Goal: Information Seeking & Learning: Learn about a topic

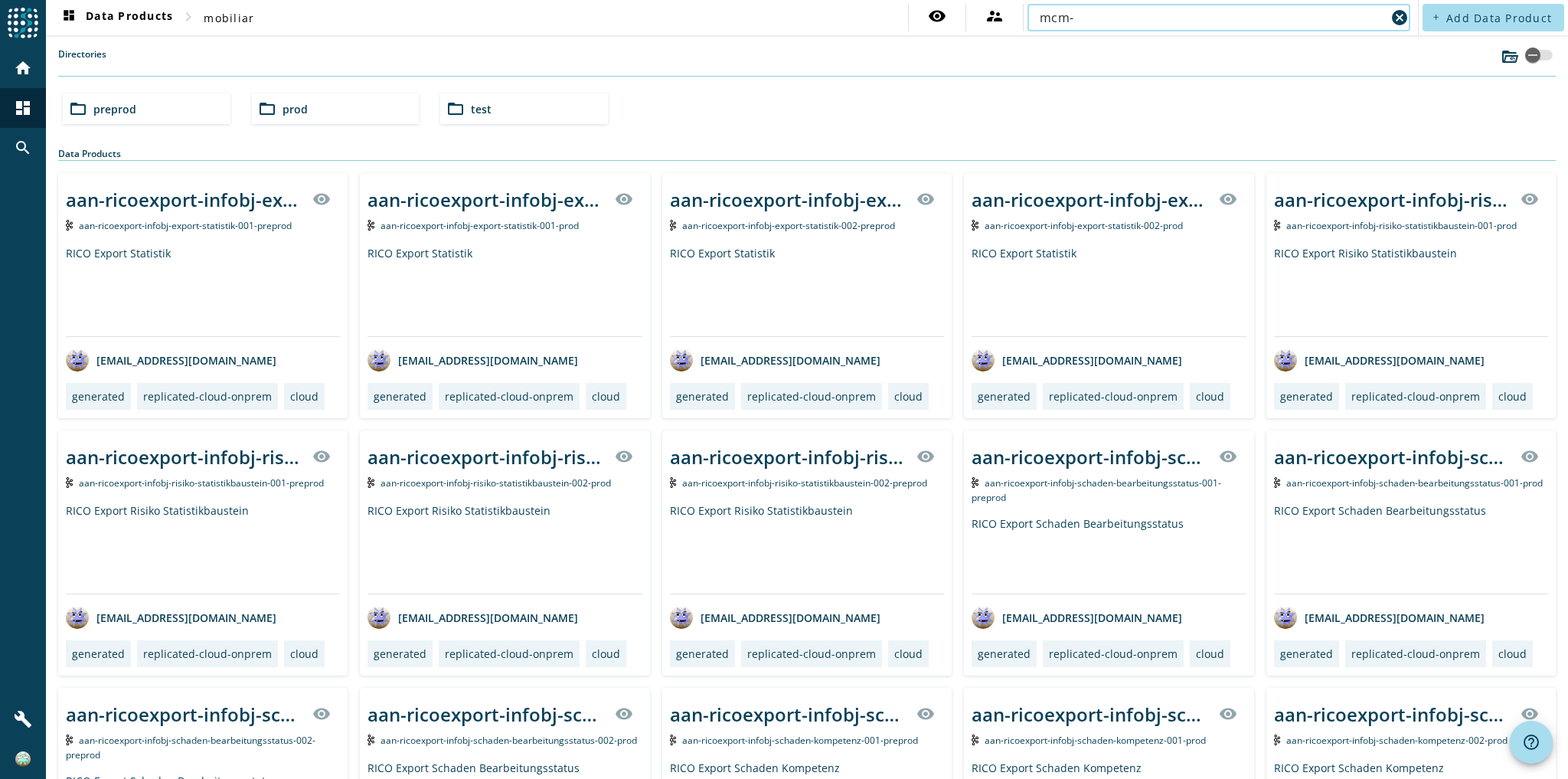
type input "mcm-"
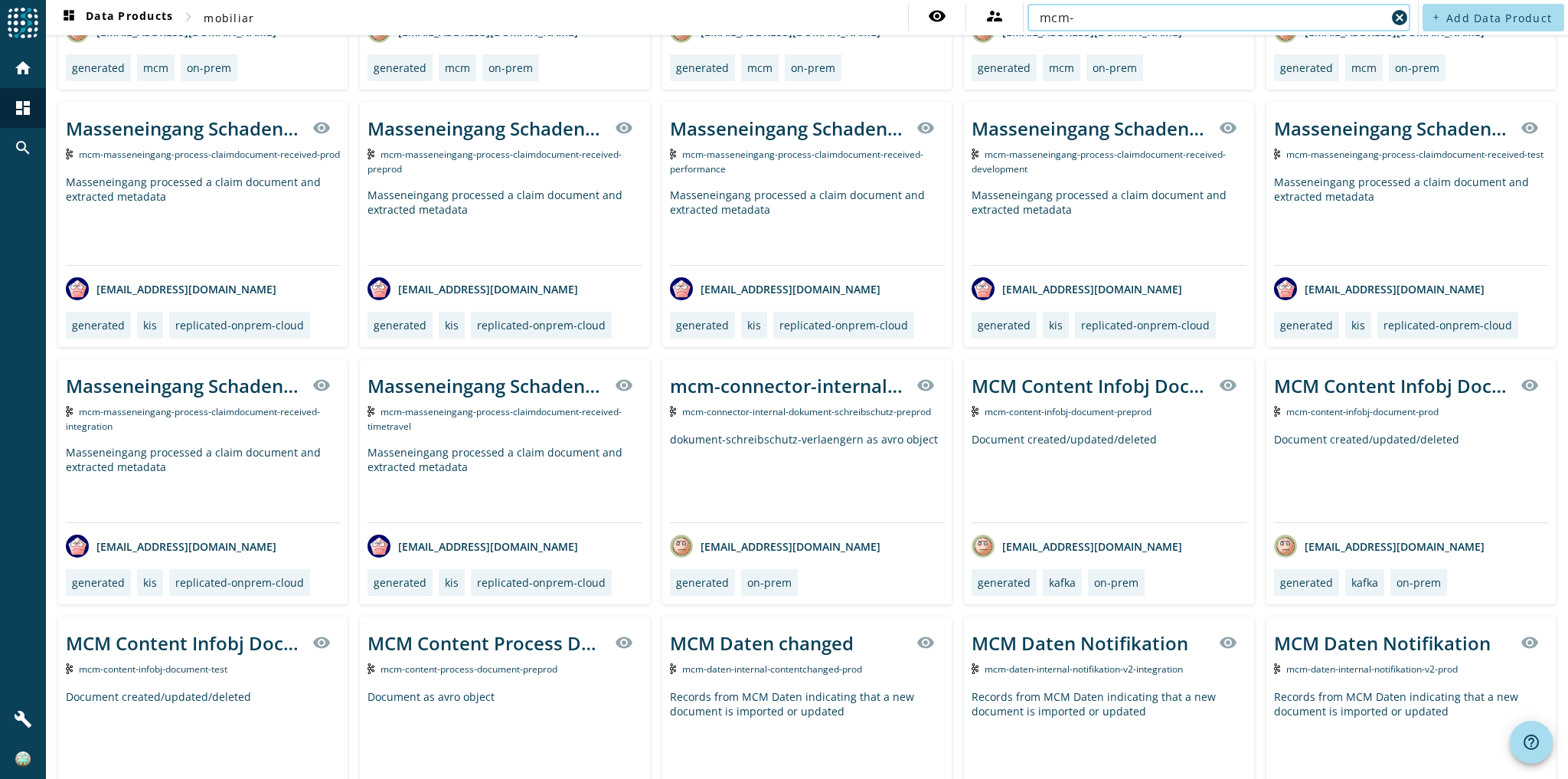
scroll to position [2903, 0]
click at [1354, 466] on div "Document created/updated/deleted" at bounding box center [1410, 476] width 274 height 90
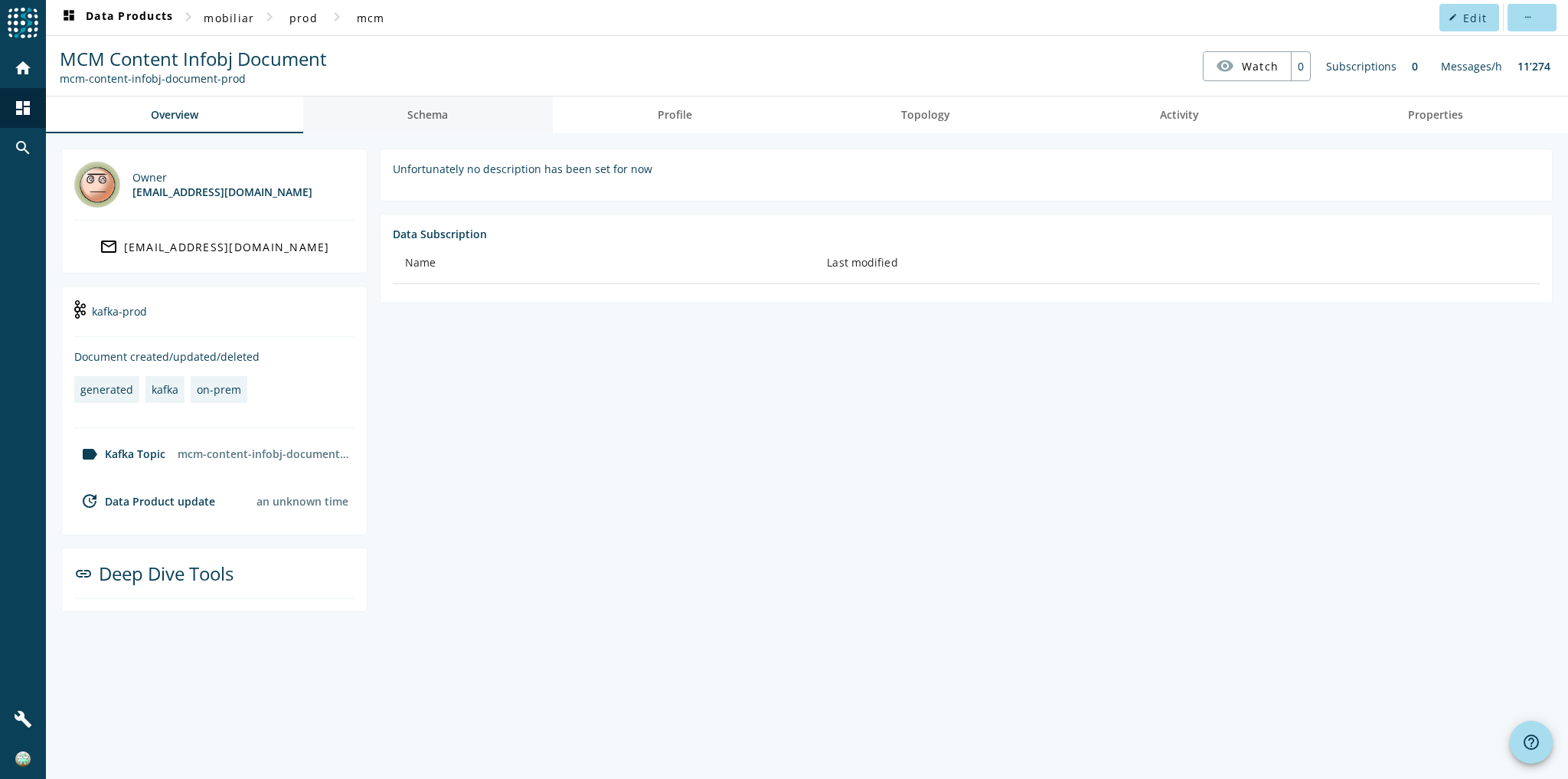
click at [448, 114] on span "Schema" at bounding box center [427, 115] width 41 height 11
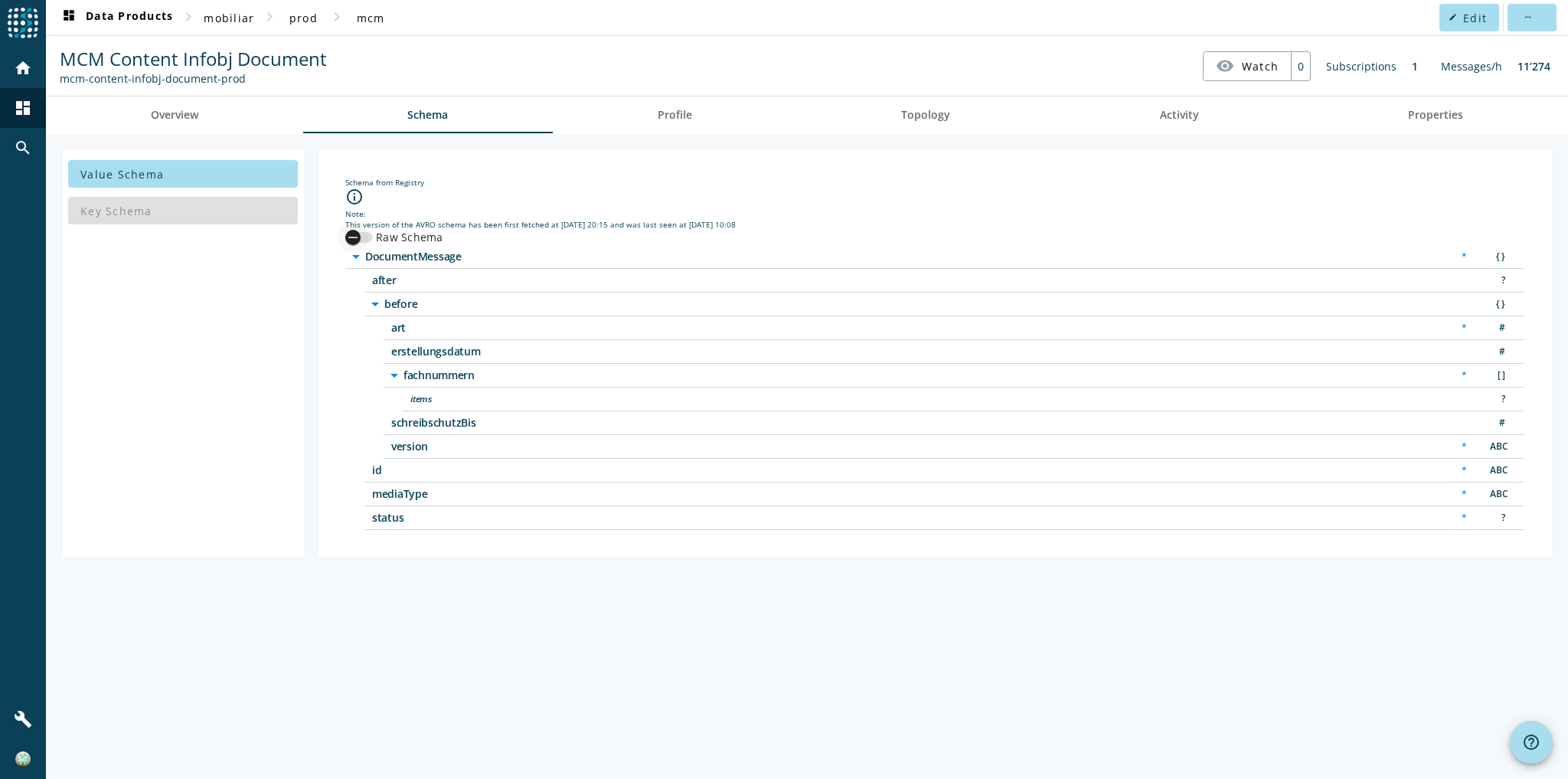
click at [351, 243] on div "button" at bounding box center [353, 237] width 31 height 31
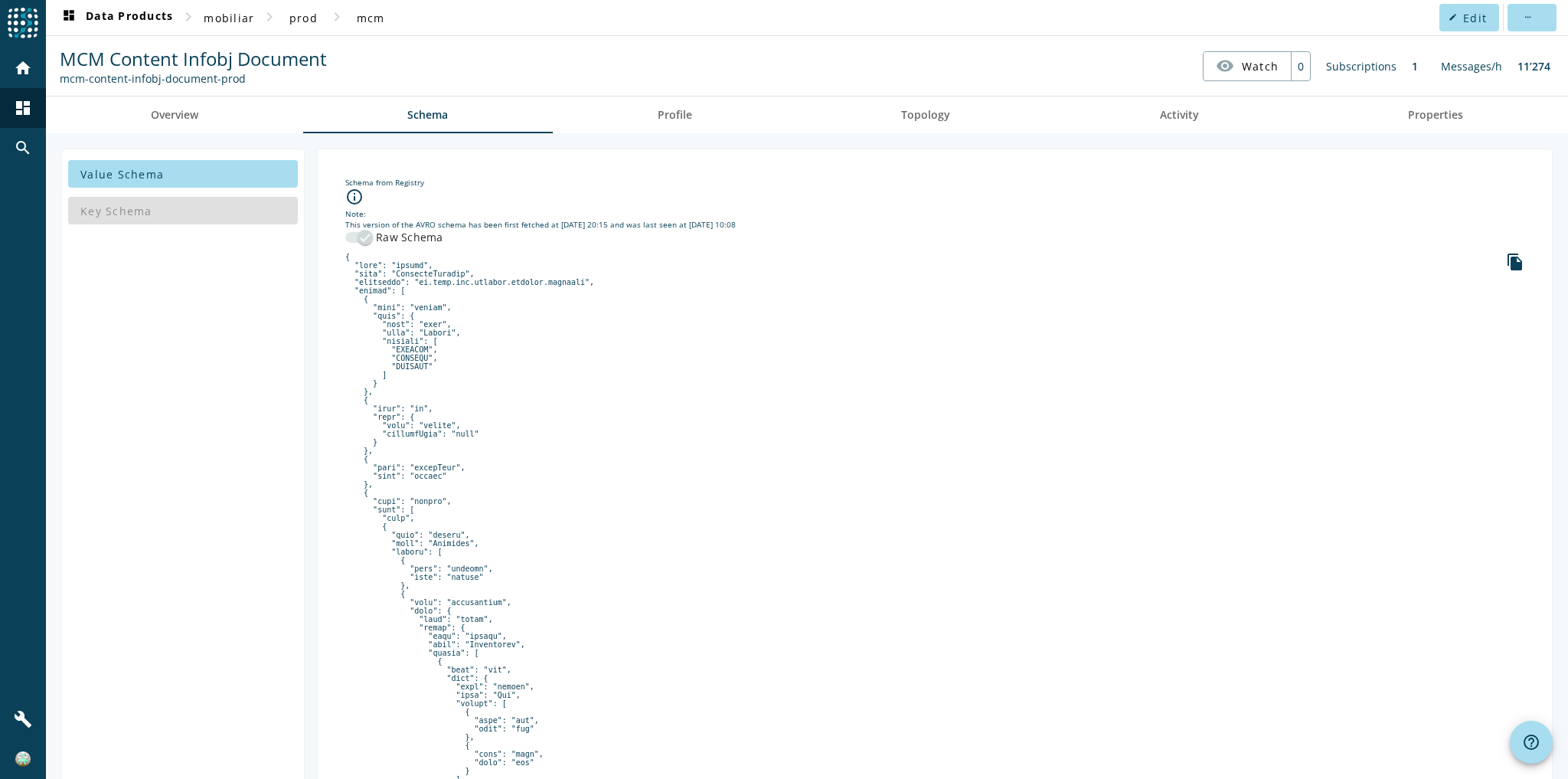
click at [450, 369] on pre at bounding box center [935, 733] width 1179 height 961
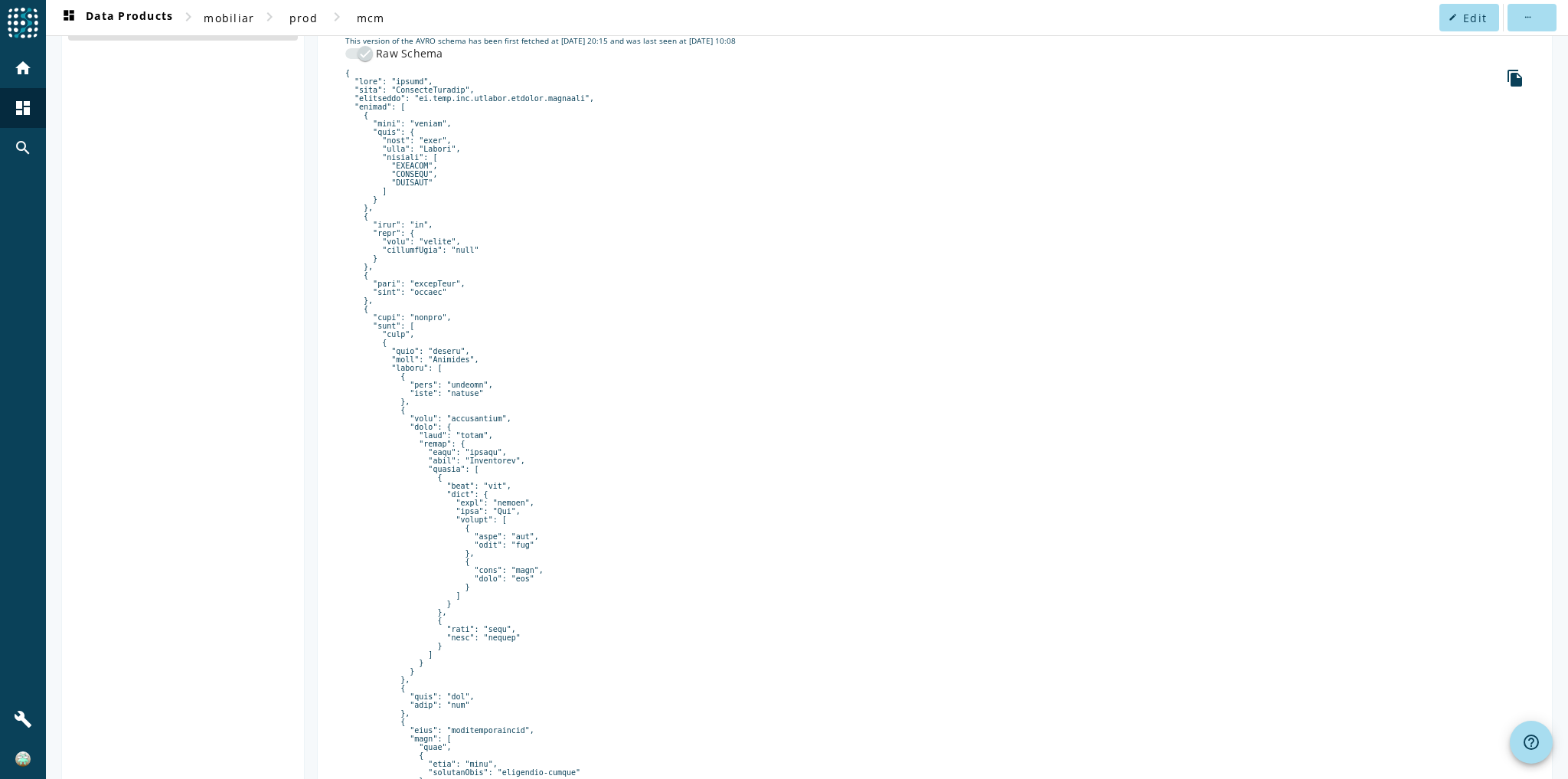
scroll to position [245, 0]
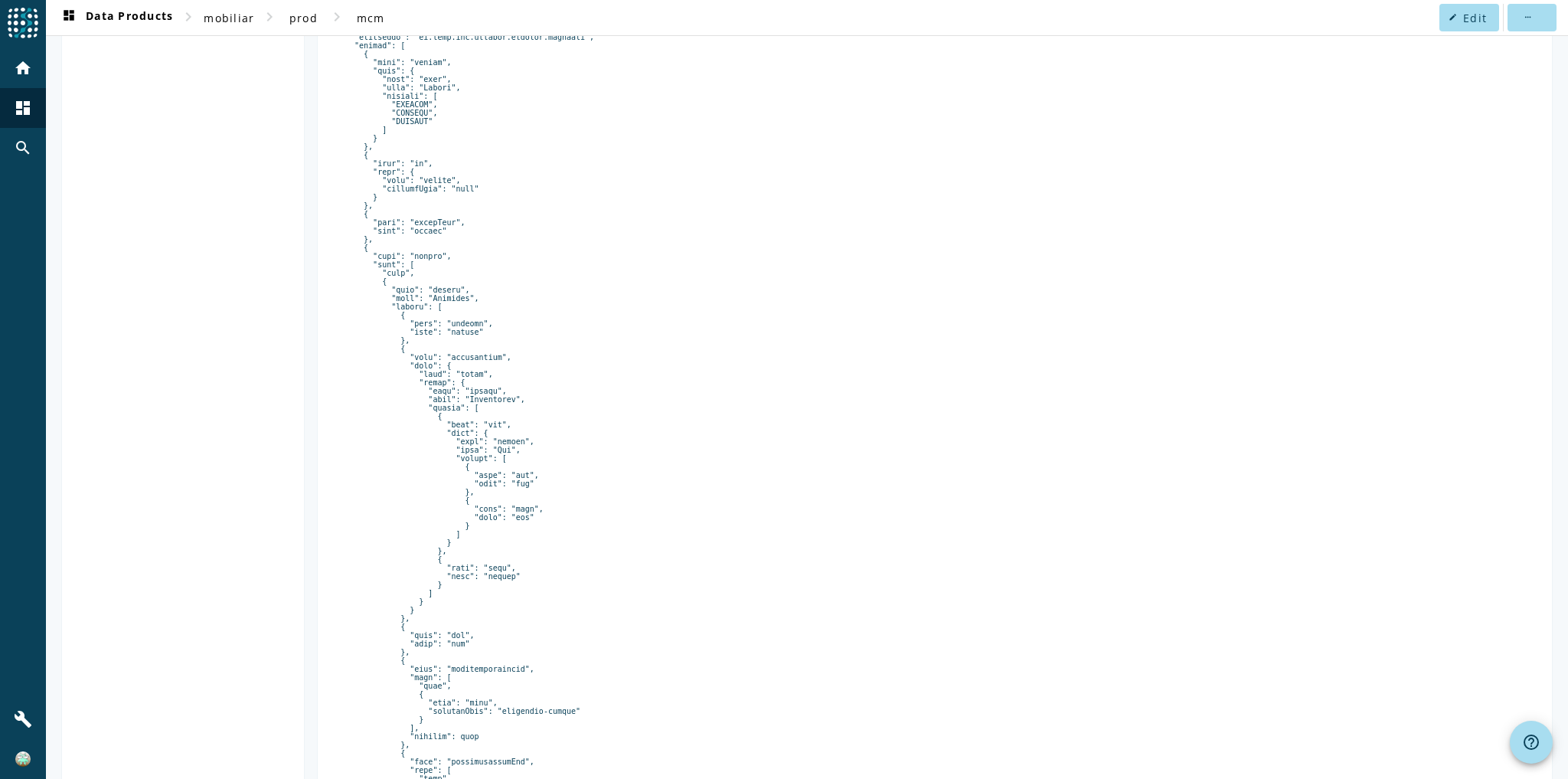
click at [404, 191] on pre at bounding box center [935, 488] width 1179 height 961
click at [432, 236] on pre at bounding box center [935, 488] width 1179 height 961
